Goal: Information Seeking & Learning: Learn about a topic

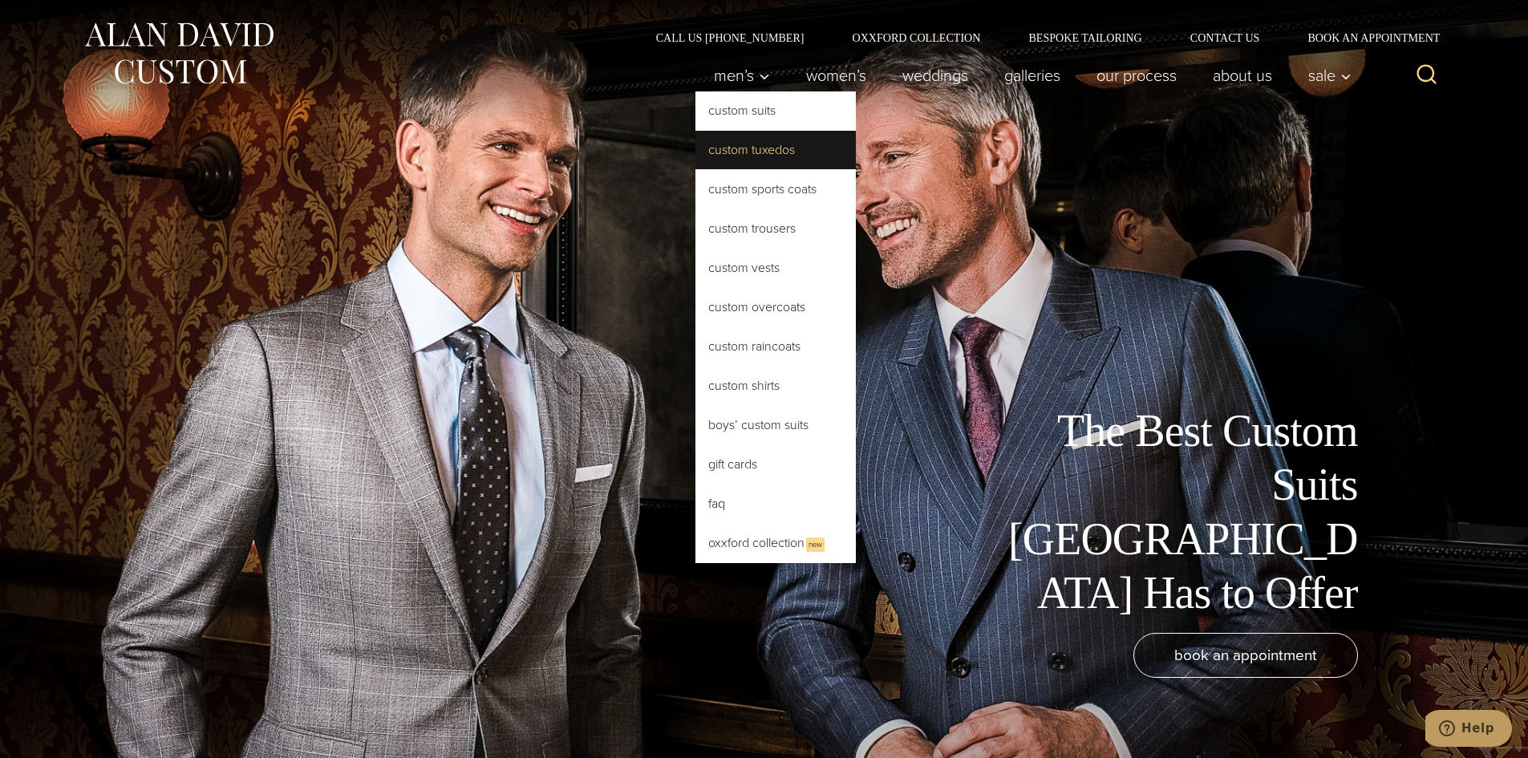
click at [760, 152] on link "Custom Tuxedos" at bounding box center [775, 150] width 160 height 38
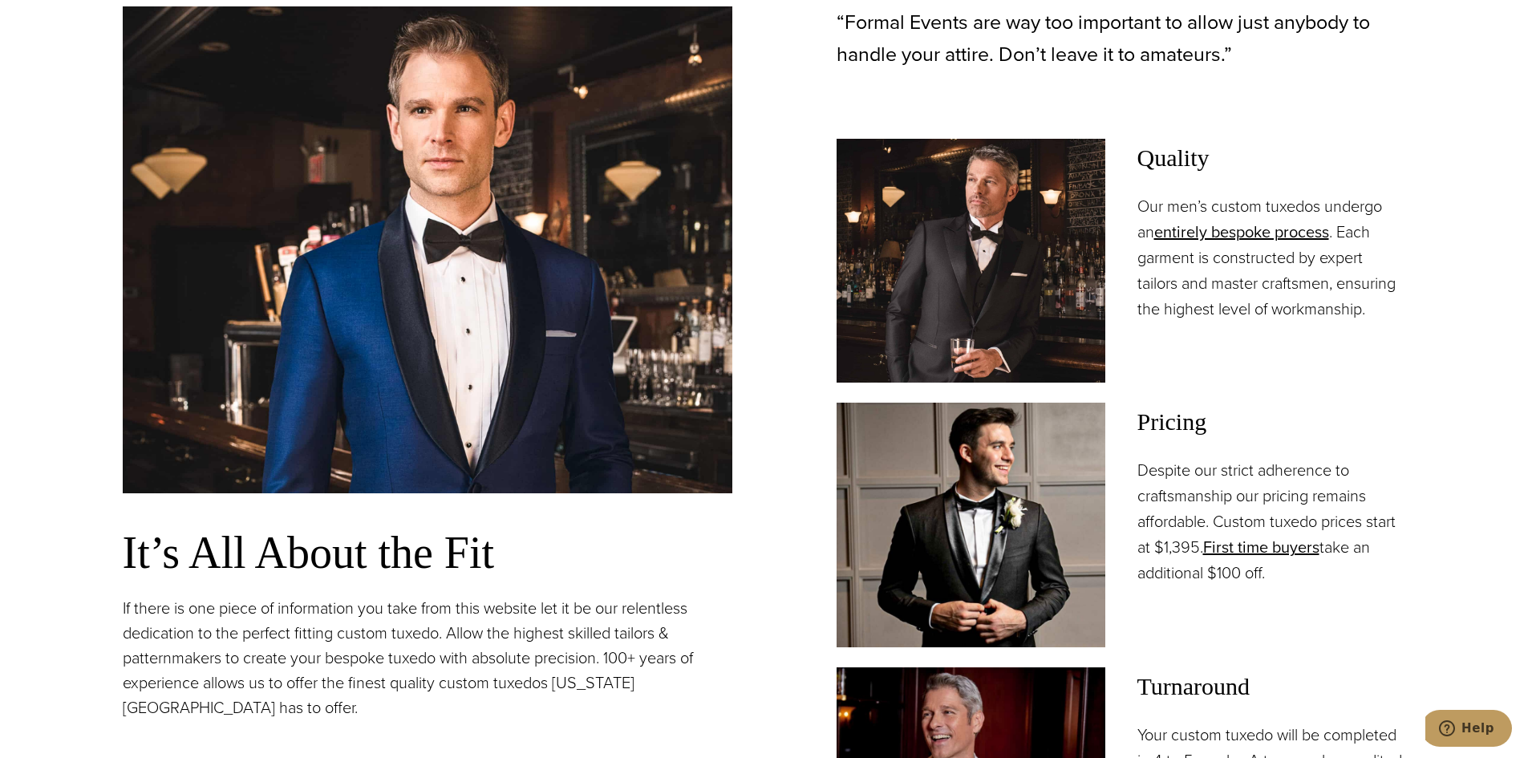
scroll to position [1203, 0]
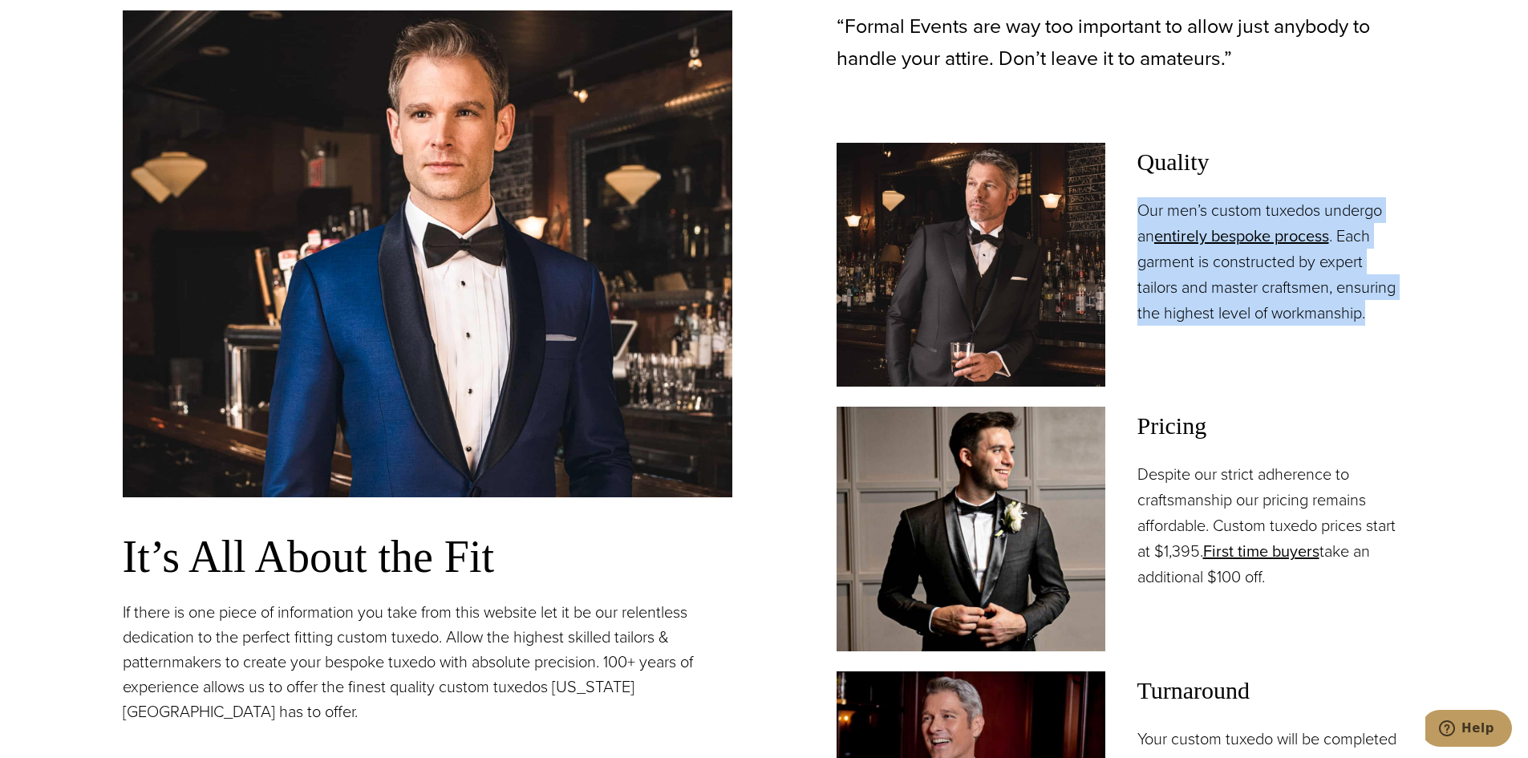
drag, startPoint x: 1136, startPoint y: 209, endPoint x: 1381, endPoint y: 312, distance: 265.3
click at [1381, 312] on p "Our men’s custom tuxedos undergo an entirely bespoke process . Each garment is …" at bounding box center [1271, 261] width 269 height 128
copy p "Our men’s custom tuxedos undergo an entirely bespoke process . Each garment is …"
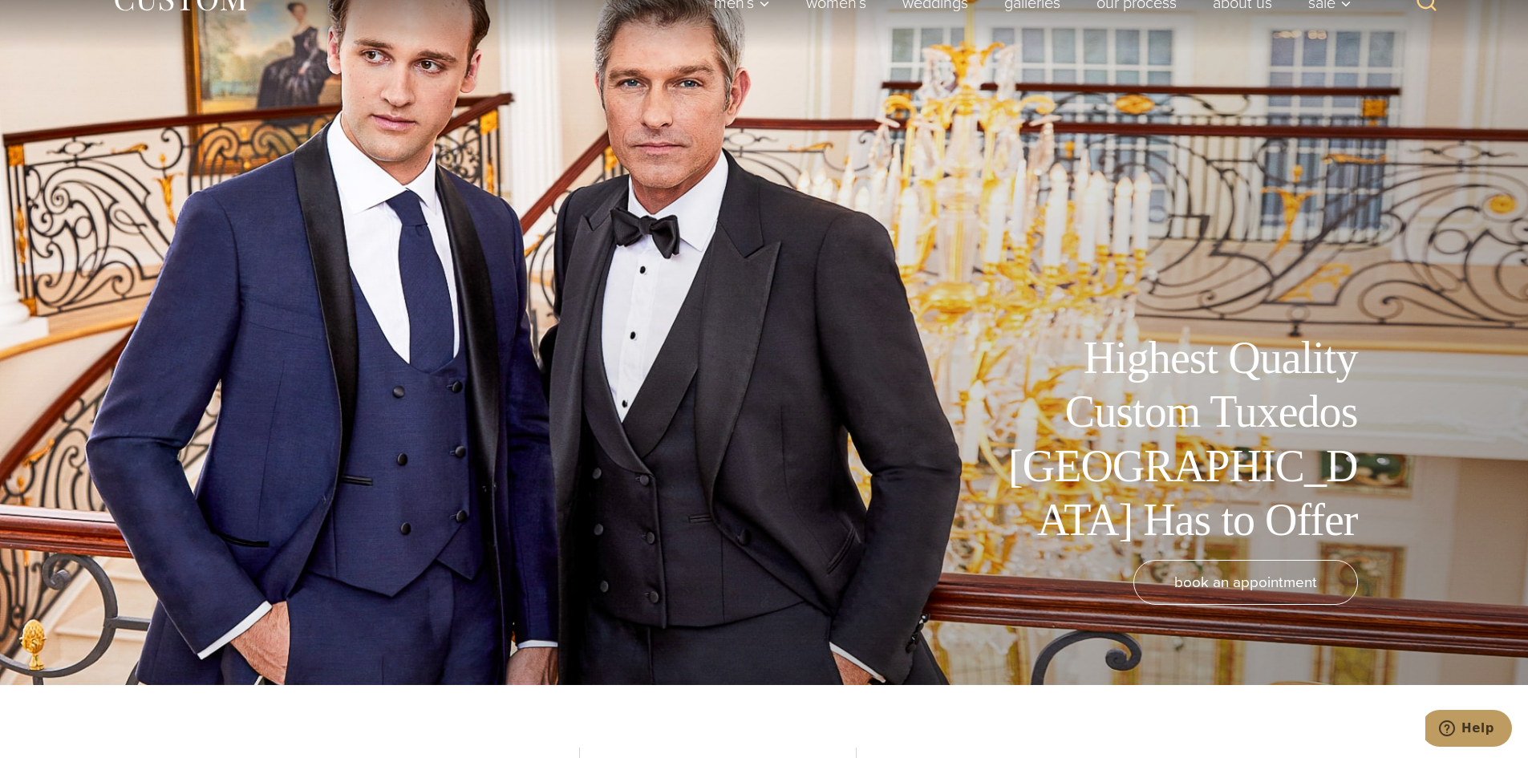
scroll to position [0, 0]
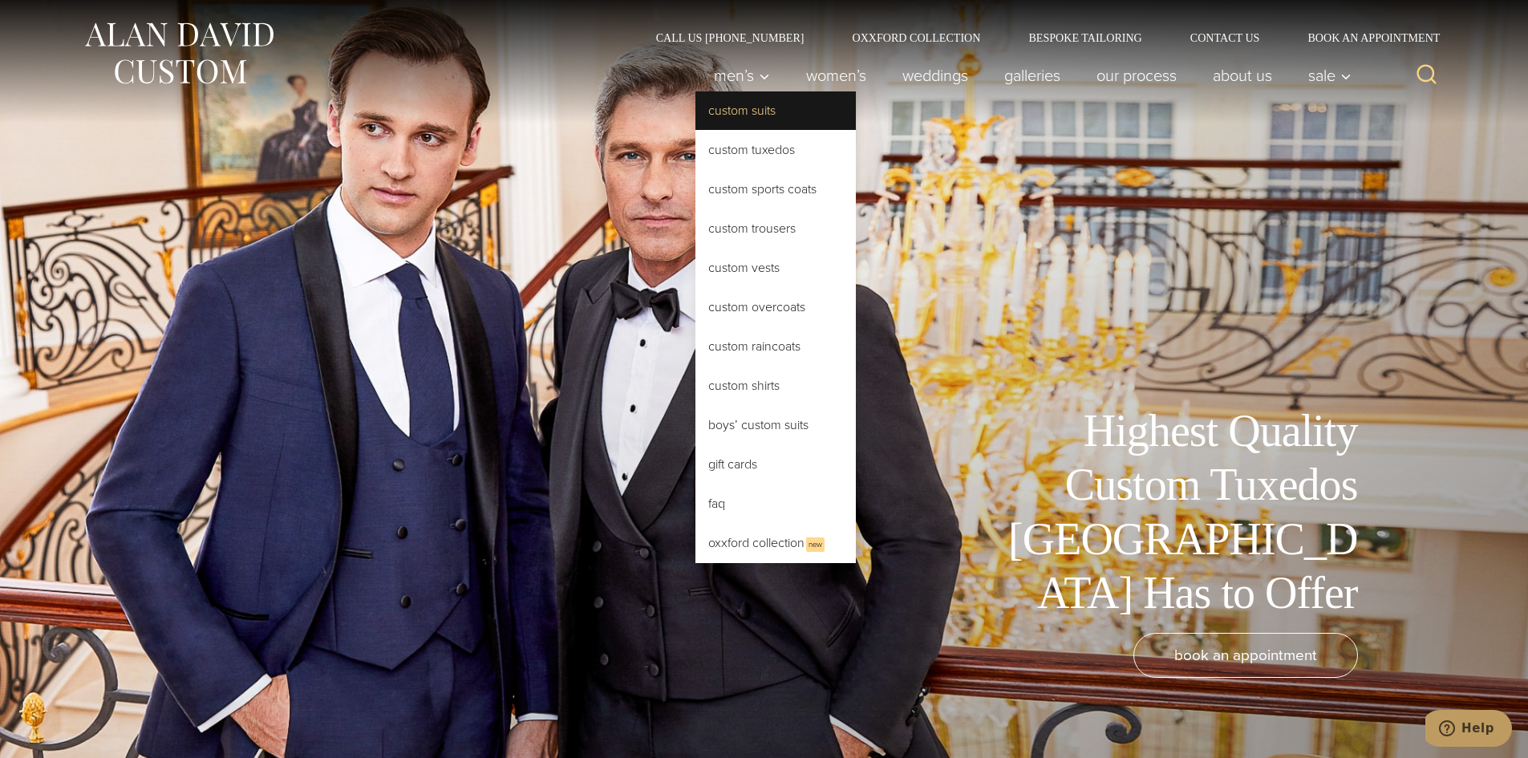
click at [740, 114] on link "Custom Suits" at bounding box center [775, 110] width 160 height 38
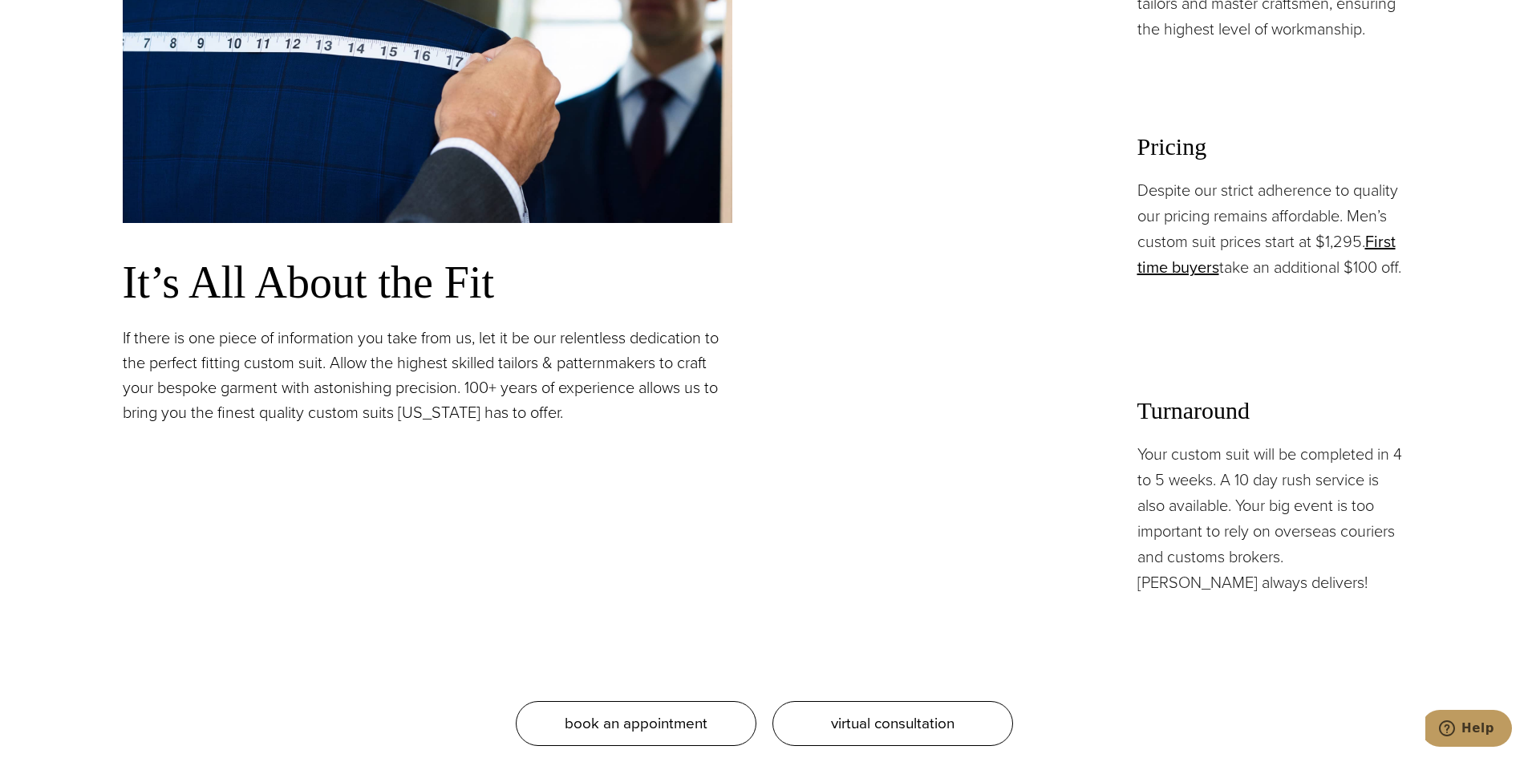
scroll to position [1524, 0]
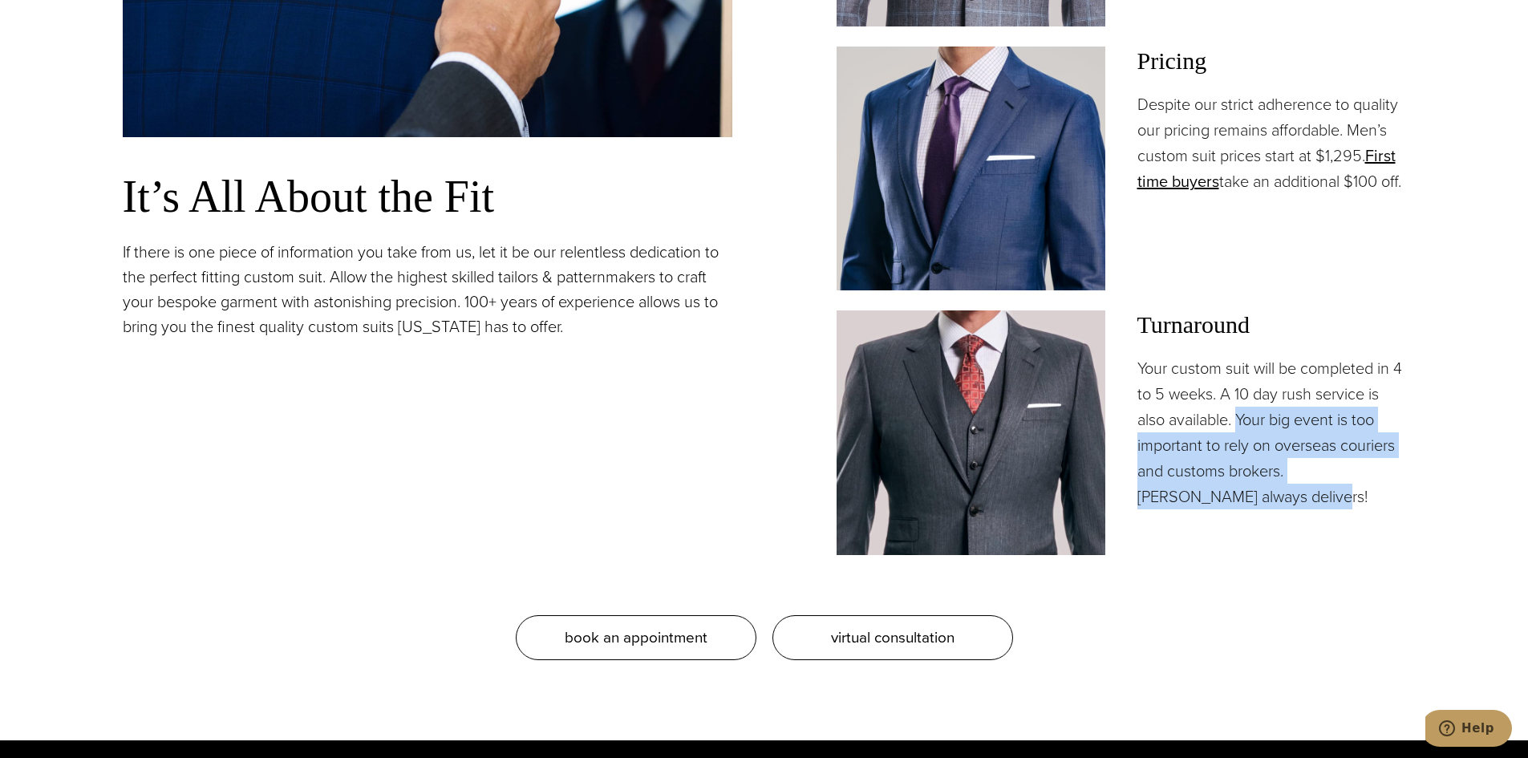
drag, startPoint x: 1241, startPoint y: 414, endPoint x: 1318, endPoint y: 500, distance: 115.3
click at [1318, 500] on p "Your custom suit will be completed in 4 to 5 weeks. A 10 day rush service is al…" at bounding box center [1271, 432] width 269 height 154
copy p "Your big event is too important to rely on overseas couriers and customs broker…"
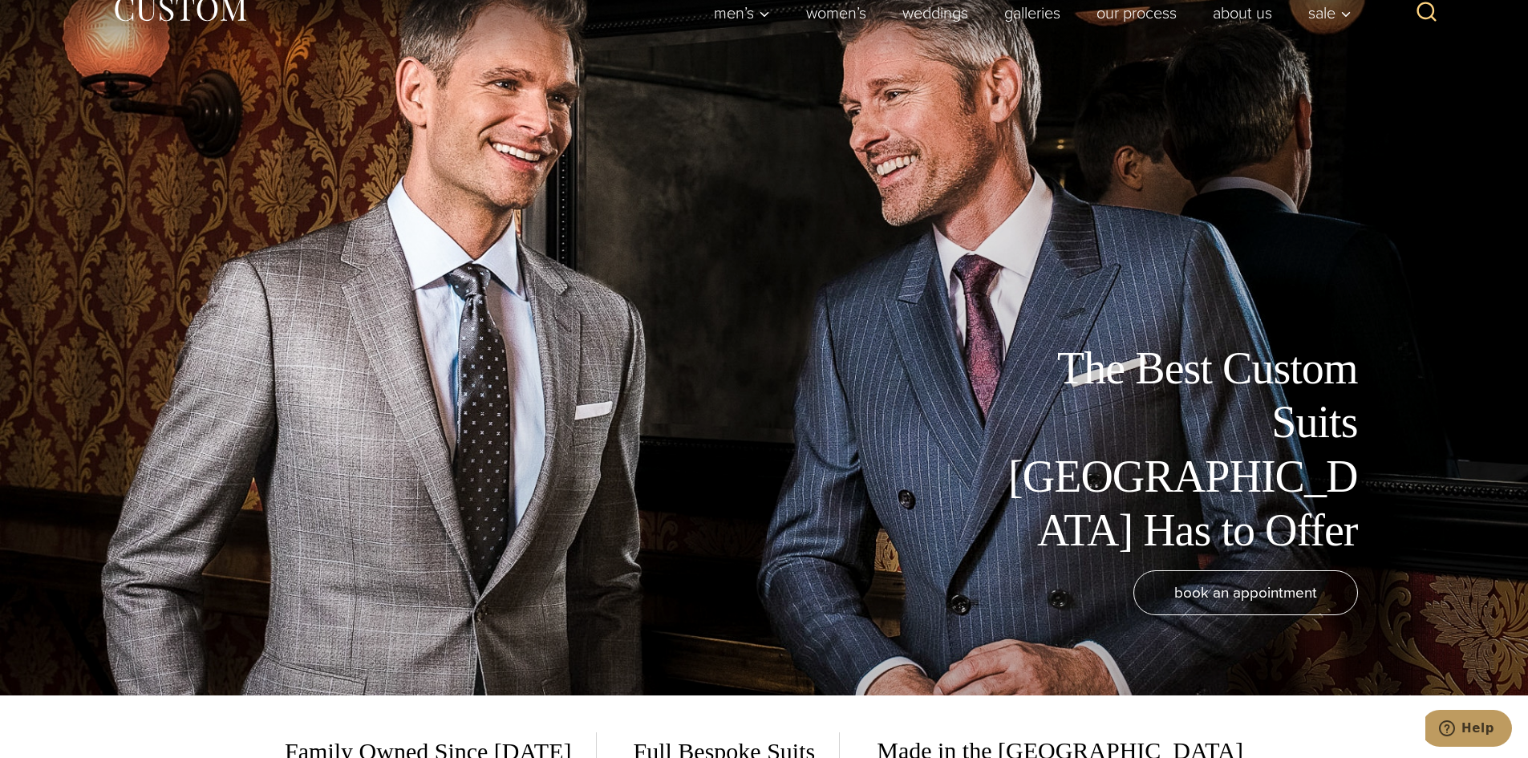
scroll to position [0, 0]
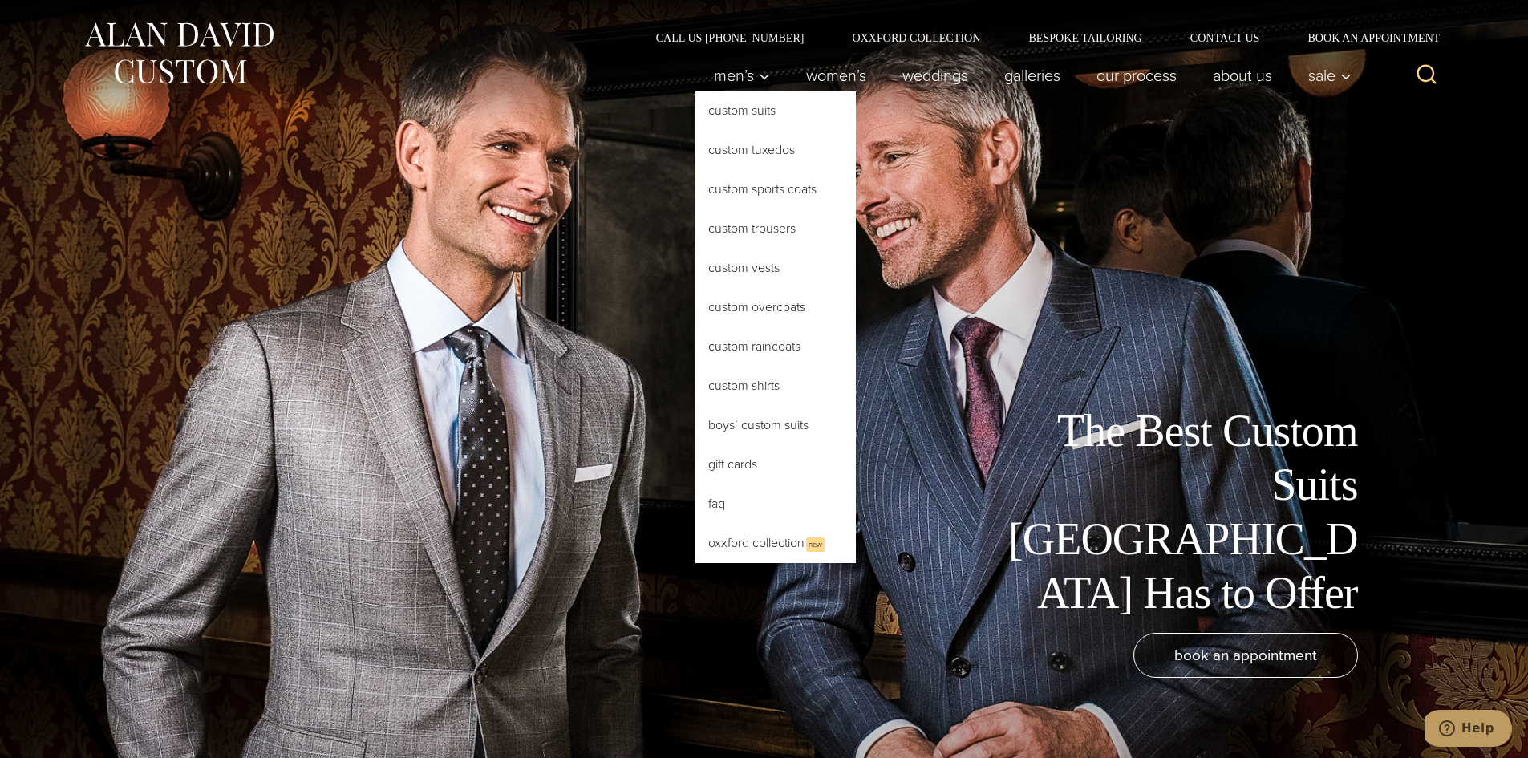
click at [753, 116] on link "Custom Suits" at bounding box center [775, 110] width 160 height 38
